Goal: Information Seeking & Learning: Learn about a topic

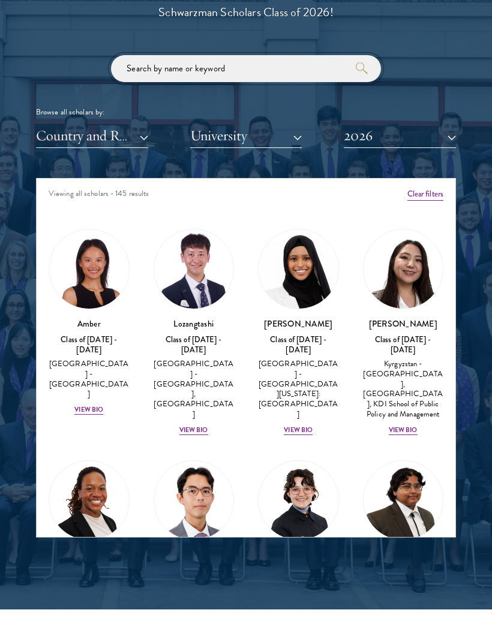
click at [311, 70] on input "search" at bounding box center [246, 68] width 270 height 27
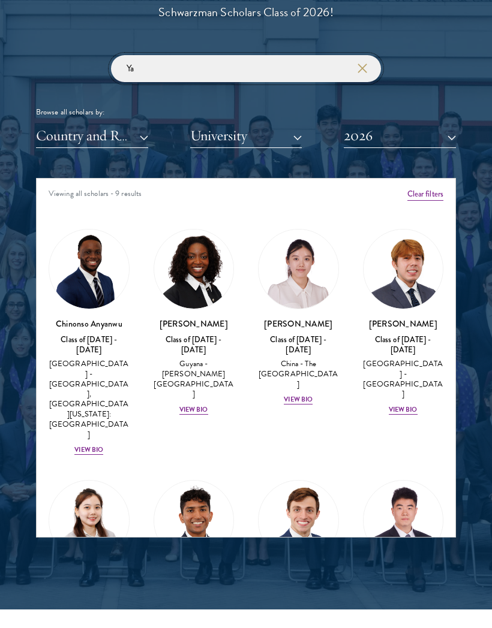
type input "Y"
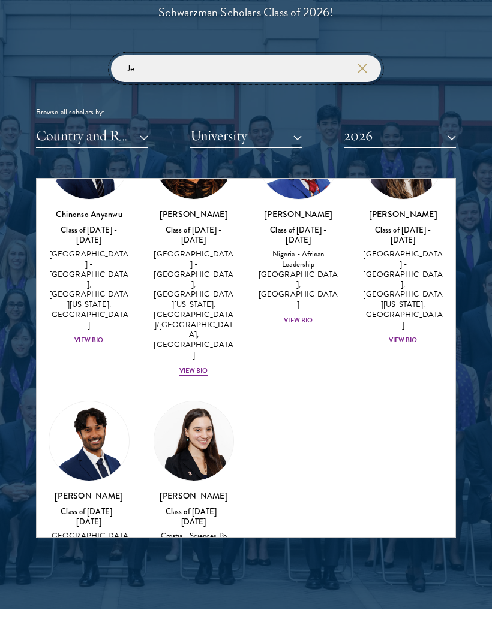
scroll to position [109, 0]
type input "J"
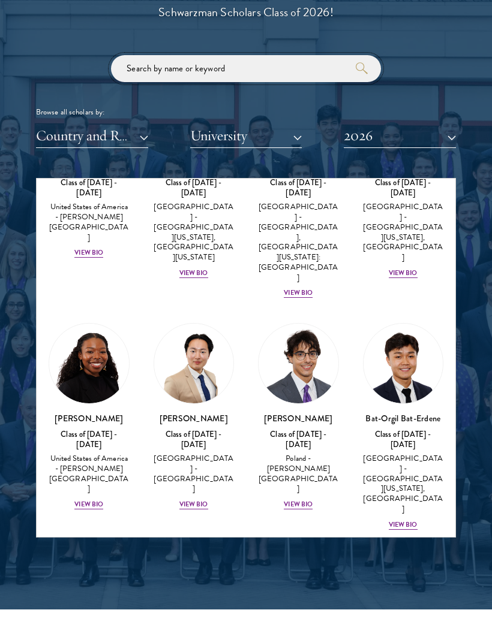
scroll to position [842, 0]
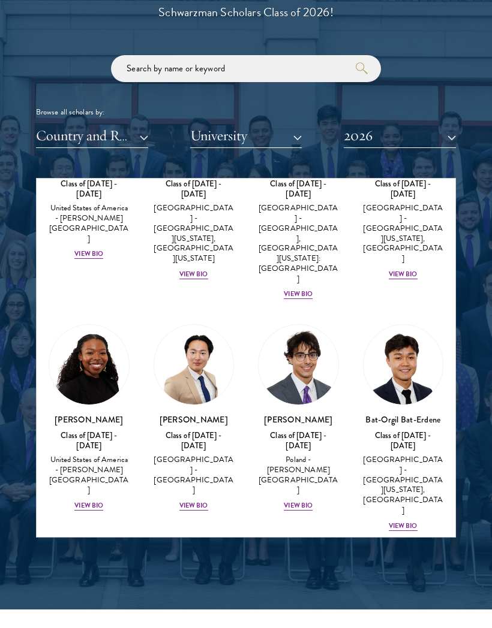
click at [309, 502] on div "View Bio" at bounding box center [298, 507] width 29 height 10
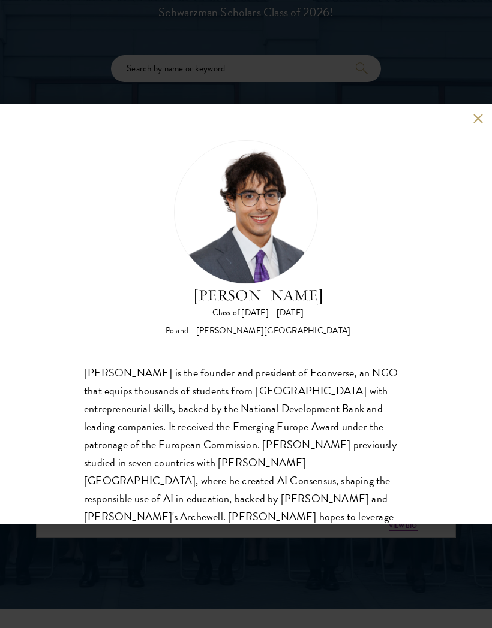
click at [260, 213] on img at bounding box center [246, 212] width 144 height 144
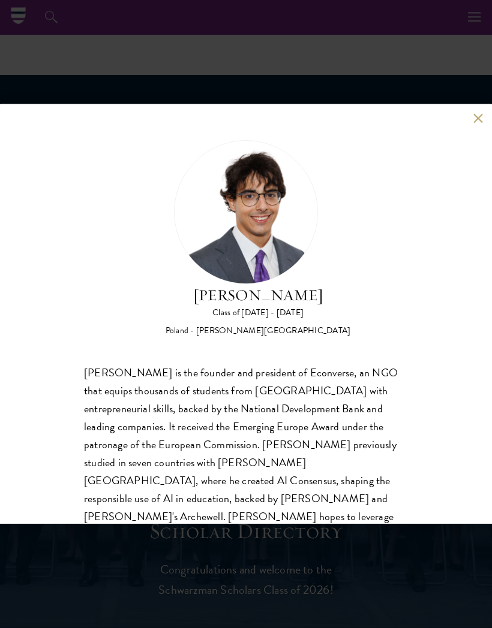
scroll to position [769, 0]
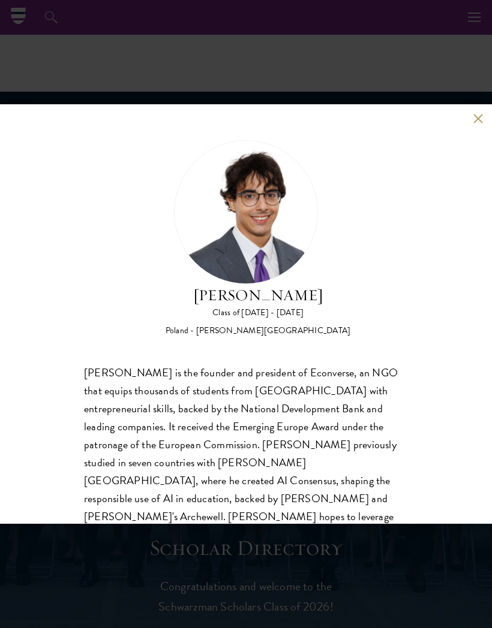
click at [474, 116] on button at bounding box center [477, 118] width 10 height 10
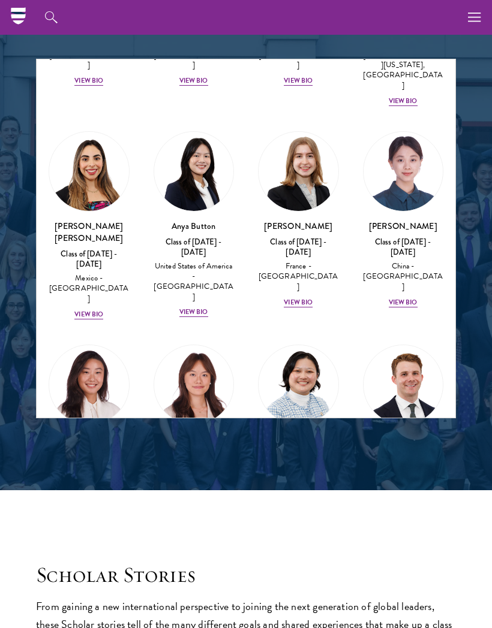
scroll to position [1146, 0]
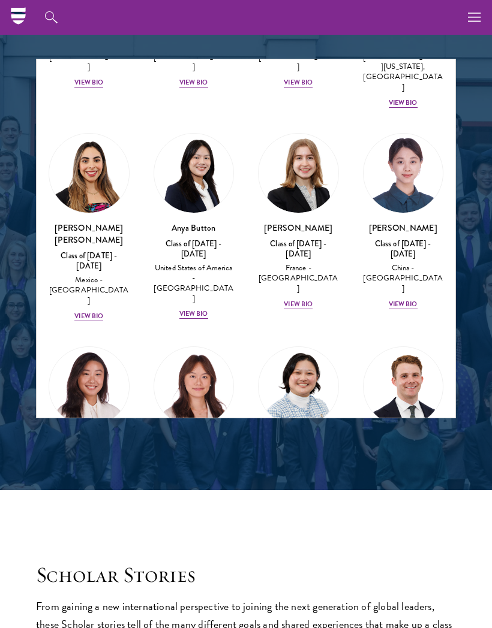
click at [417, 347] on img at bounding box center [403, 387] width 80 height 80
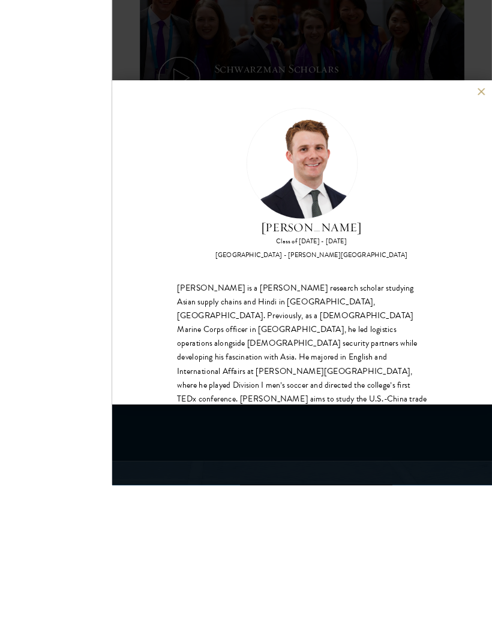
scroll to position [729, 0]
